Goal: Information Seeking & Learning: Check status

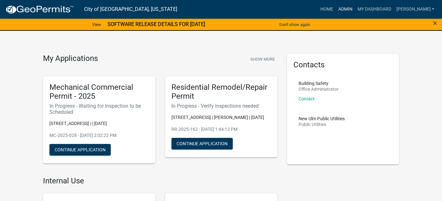
click at [354, 9] on link "Admin" at bounding box center [344, 9] width 19 height 12
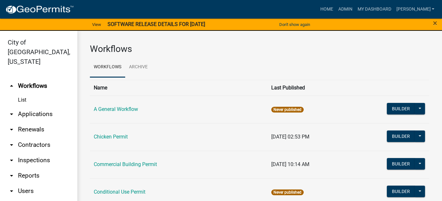
click at [28, 106] on link "arrow_drop_down Applications" at bounding box center [38, 113] width 77 height 15
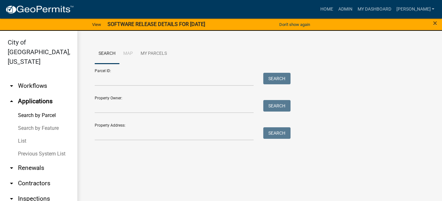
click at [21, 135] on link "List" at bounding box center [38, 141] width 77 height 13
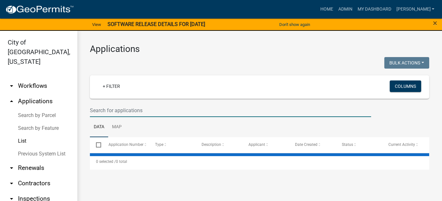
click at [127, 108] on input "text" at bounding box center [230, 110] width 281 height 13
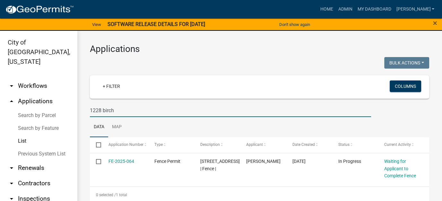
drag, startPoint x: 117, startPoint y: 109, endPoint x: 41, endPoint y: 108, distance: 76.0
click at [41, 108] on div "City of [GEOGRAPHIC_DATA], [US_STATE] arrow_drop_down Workflows List arrow_drop…" at bounding box center [221, 120] width 442 height 178
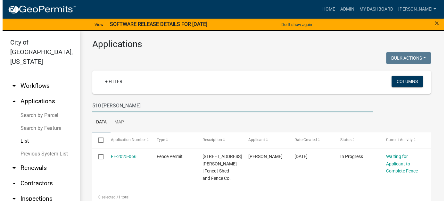
scroll to position [6, 0]
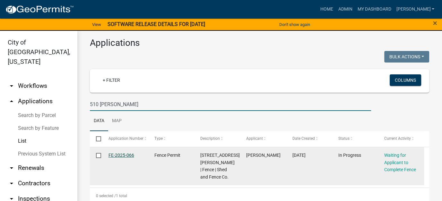
type input "510 [PERSON_NAME]"
click at [127, 156] on link "FE-2025-066" at bounding box center [121, 155] width 26 height 5
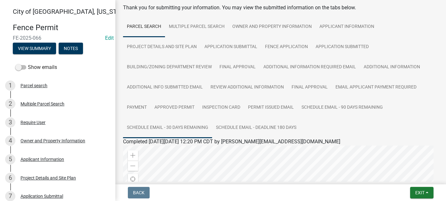
scroll to position [225, 0]
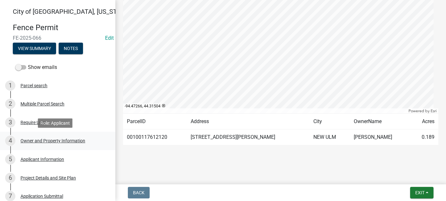
click at [39, 140] on div "Owner and Property Information" at bounding box center [53, 141] width 65 height 4
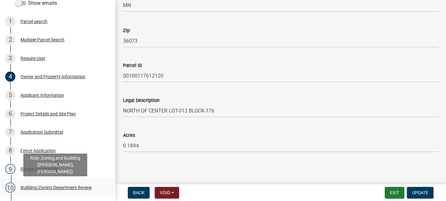
scroll to position [32, 0]
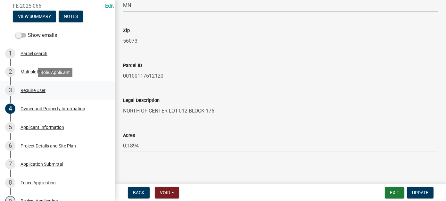
click at [22, 89] on div "Require User" at bounding box center [33, 90] width 25 height 4
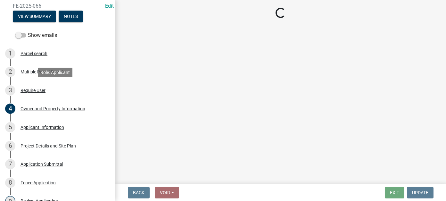
scroll to position [0, 0]
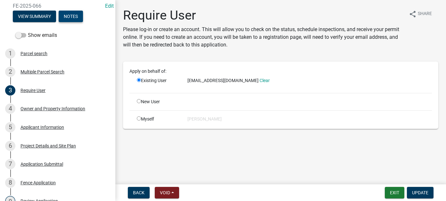
click at [68, 13] on button "Notes" at bounding box center [71, 17] width 24 height 12
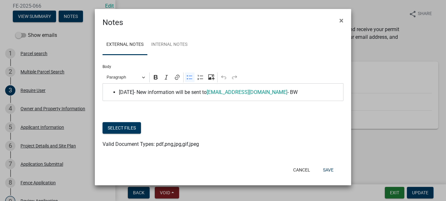
click at [306, 91] on span "[DATE]- New information will be sent to [EMAIL_ADDRESS][DOMAIN_NAME] - BW" at bounding box center [230, 93] width 222 height 8
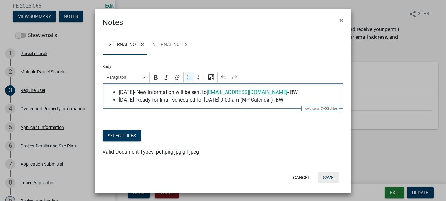
click at [323, 175] on button "Save" at bounding box center [328, 178] width 21 height 12
